Goal: Task Accomplishment & Management: Complete application form

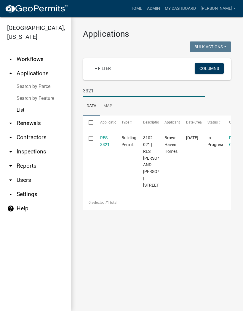
type input "3321"
click at [108, 139] on link "RES-3321" at bounding box center [104, 141] width 9 height 12
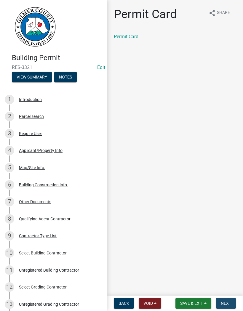
click at [230, 299] on button "Next" at bounding box center [226, 303] width 20 height 11
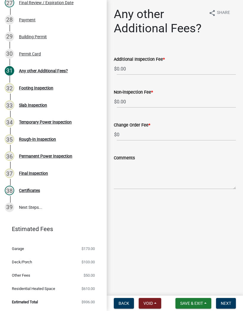
scroll to position [552, 0]
click at [62, 155] on div "Permanent Power Inspection" at bounding box center [45, 156] width 53 height 4
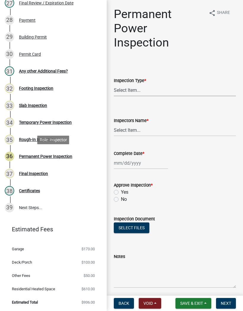
click at [140, 88] on select "Select Item... Permanent Power" at bounding box center [175, 90] width 122 height 12
select select "5c85f858-e2c6-4c2c-a92e-43b107da9ba1"
click at [130, 127] on select "Select Item... [PERSON_NAME] ([PERSON_NAME]) [PERSON_NAME] ([PERSON_NAME]) Engi…" at bounding box center [175, 130] width 122 height 12
click at [141, 128] on select "Select Item... [PERSON_NAME] ([PERSON_NAME]) [PERSON_NAME] ([PERSON_NAME]) Engi…" at bounding box center [175, 130] width 122 height 12
select select "8dfc8809-68b2-4bc3-a0d1-6f7e000e7487"
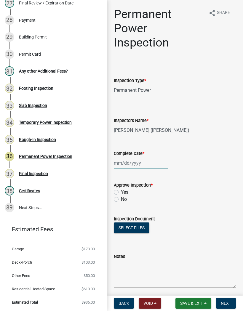
click at [135, 164] on div at bounding box center [141, 163] width 54 height 12
select select "9"
select select "2025"
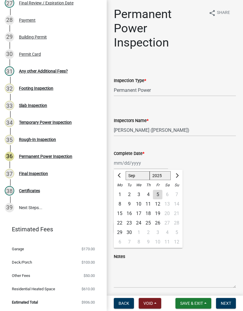
click at [158, 194] on div "5" at bounding box center [157, 194] width 9 height 9
type input "[DATE]"
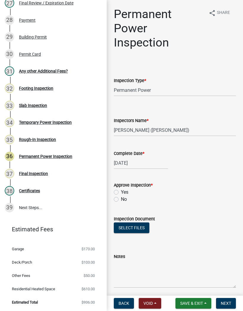
click at [118, 189] on div "Yes" at bounding box center [175, 192] width 122 height 7
click at [122, 193] on label "Yes" at bounding box center [124, 192] width 7 height 7
click at [122, 193] on input "Yes" at bounding box center [123, 191] width 4 height 4
radio input "true"
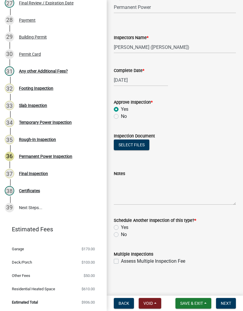
scroll to position [83, 0]
click at [121, 236] on label "No" at bounding box center [124, 234] width 6 height 7
click at [121, 235] on input "No" at bounding box center [123, 233] width 4 height 4
radio input "true"
click at [227, 304] on span "Next" at bounding box center [226, 303] width 10 height 5
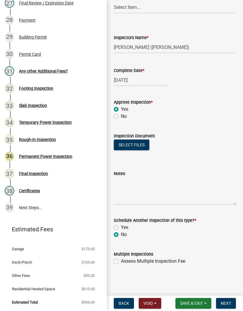
scroll to position [0, 0]
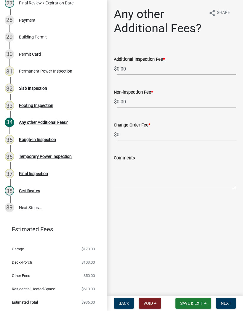
click at [198, 303] on span "Save & Exit" at bounding box center [191, 303] width 23 height 5
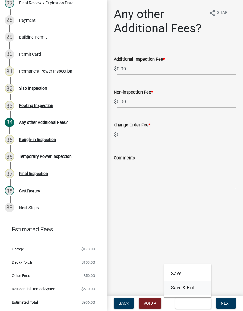
click at [194, 295] on button "Save & Exit" at bounding box center [187, 288] width 47 height 14
